Goal: Navigation & Orientation: Find specific page/section

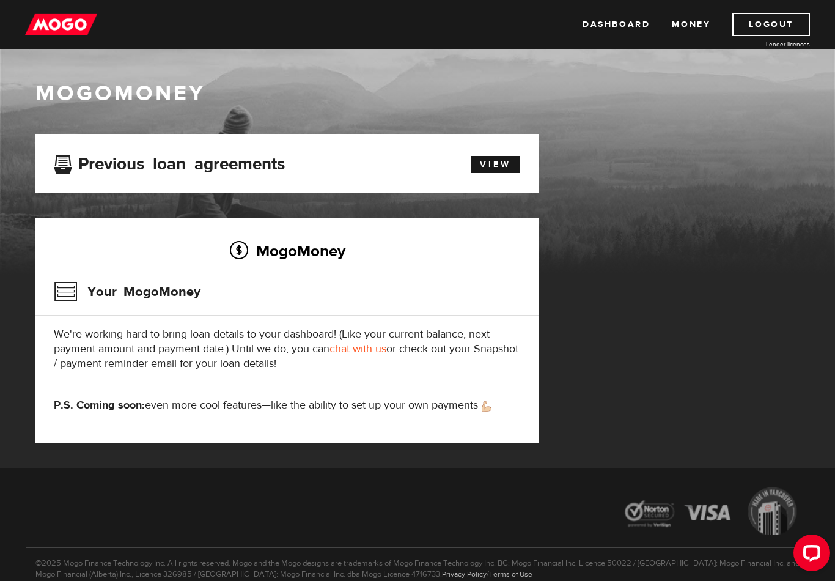
click at [503, 168] on link "View" at bounding box center [496, 164] width 50 height 17
click at [615, 19] on link "Dashboard" at bounding box center [616, 24] width 67 height 23
click at [692, 21] on link "Money" at bounding box center [691, 24] width 39 height 23
click at [815, 558] on div "Open LiveChat chat widget" at bounding box center [812, 552] width 20 height 20
click at [442, 574] on link "Privacy Policy" at bounding box center [464, 574] width 45 height 10
